Goal: Browse casually

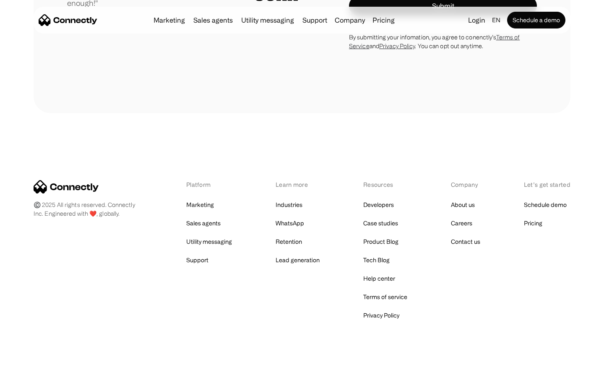
scroll to position [2334, 0]
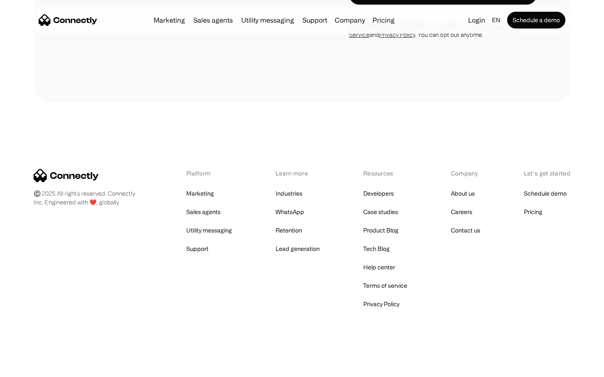
scroll to position [1228, 0]
